Goal: Find specific page/section: Find specific page/section

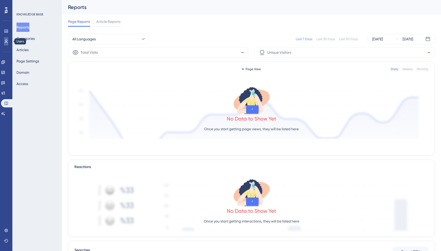
click at [6, 43] on icon at bounding box center [6, 41] width 4 height 4
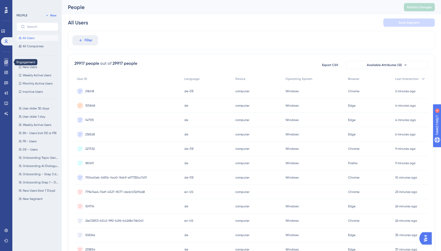
click at [0, 0] on icon at bounding box center [0, 0] width 0 height 0
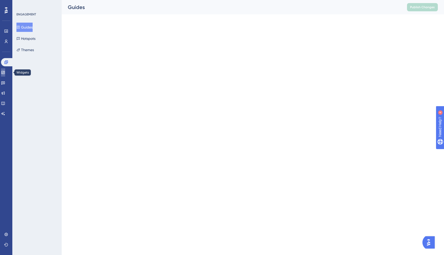
click at [5, 74] on icon at bounding box center [3, 72] width 4 height 4
click at [5, 83] on icon at bounding box center [3, 83] width 4 height 3
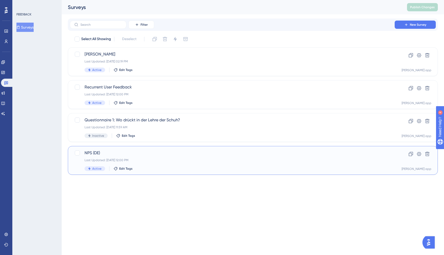
click at [166, 163] on div "NPS (DE) Last Updated: [DATE] 12:00 PM Active Edit Tags" at bounding box center [233, 160] width 296 height 21
